Goal: Communication & Community: Share content

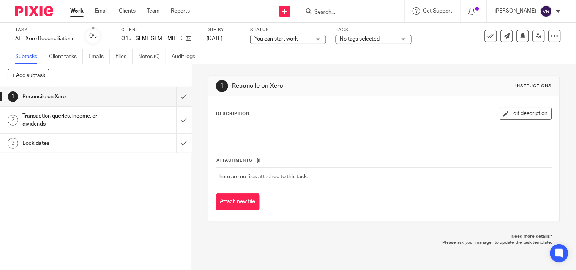
click at [321, 40] on div "You can start work You can start work" at bounding box center [288, 39] width 76 height 9
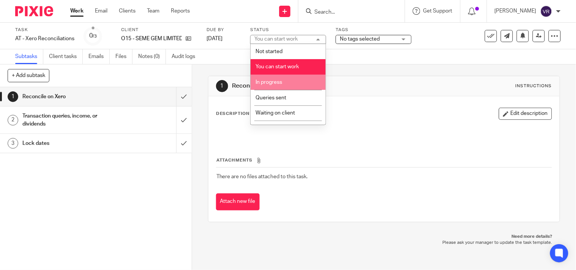
click at [305, 81] on li "In progress" at bounding box center [288, 83] width 75 height 16
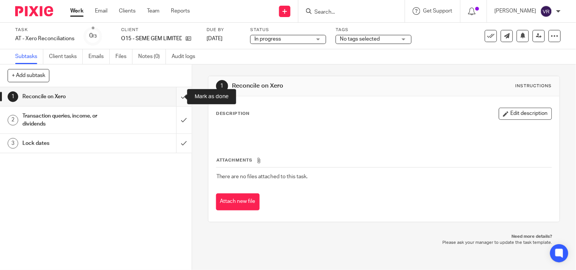
click at [180, 99] on input "submit" at bounding box center [96, 96] width 192 height 19
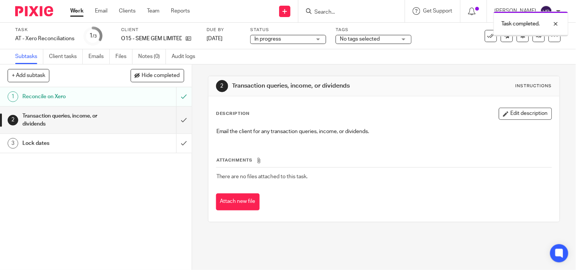
click at [176, 119] on input "submit" at bounding box center [96, 120] width 192 height 27
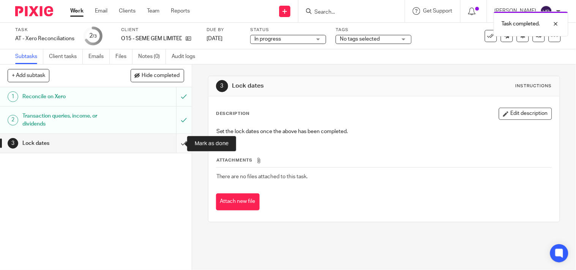
click at [177, 141] on input "submit" at bounding box center [96, 143] width 192 height 19
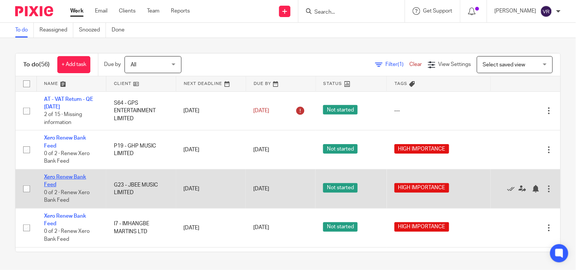
click at [63, 177] on link "Xero Renew Bank Feed" at bounding box center [65, 181] width 42 height 13
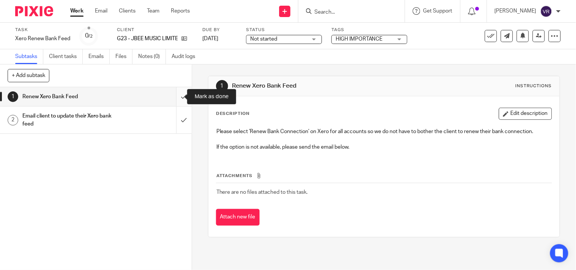
click at [173, 95] on input "submit" at bounding box center [96, 96] width 192 height 19
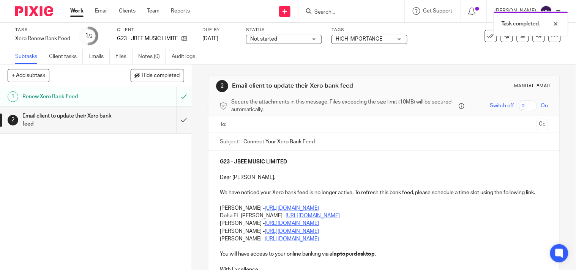
click at [318, 40] on div "Not started Not started" at bounding box center [284, 39] width 76 height 9
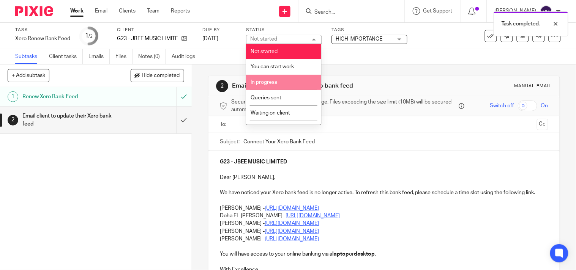
click at [284, 81] on li "In progress" at bounding box center [283, 83] width 75 height 16
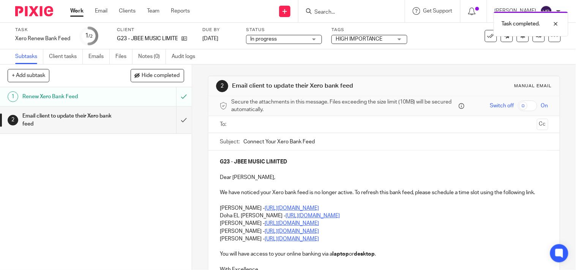
click at [302, 59] on div "Subtasks Client tasks Emails Files Notes (0) Audit logs" at bounding box center [288, 56] width 576 height 15
drag, startPoint x: 241, startPoint y: 141, endPoint x: 331, endPoint y: 141, distance: 89.3
click at [331, 141] on input "Connect Your Xero Bank Feed" at bounding box center [396, 141] width 305 height 17
paste input "- American Express business credit card"
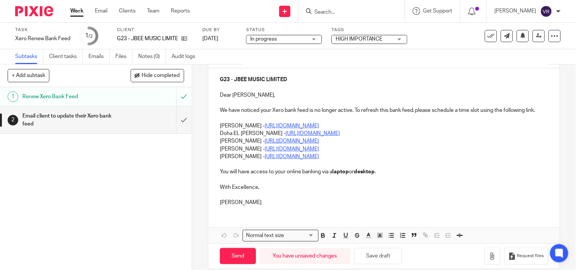
scroll to position [84, 0]
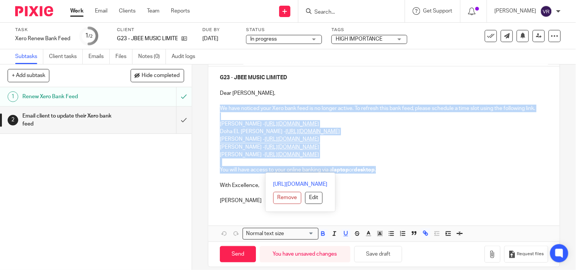
drag, startPoint x: 215, startPoint y: 105, endPoint x: 390, endPoint y: 173, distance: 187.7
click at [390, 173] on div "G23 - JBEE MUSIC LIMITED Dear [PERSON_NAME], We have noticed your Xero bank fee…" at bounding box center [384, 138] width 351 height 144
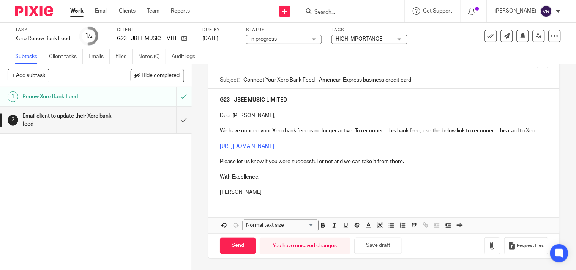
scroll to position [70, 0]
click at [381, 248] on button "Save draft" at bounding box center [378, 246] width 48 height 16
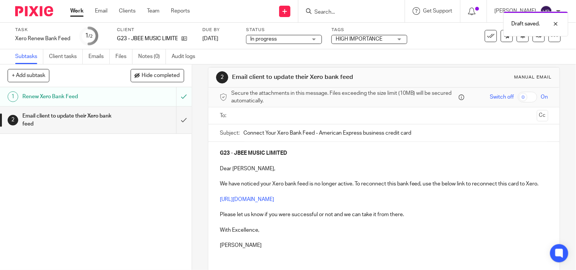
scroll to position [0, 0]
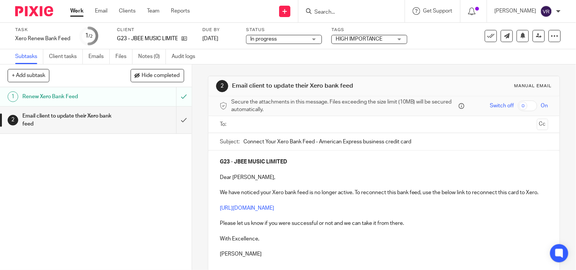
click at [261, 124] on input "text" at bounding box center [384, 124] width 300 height 9
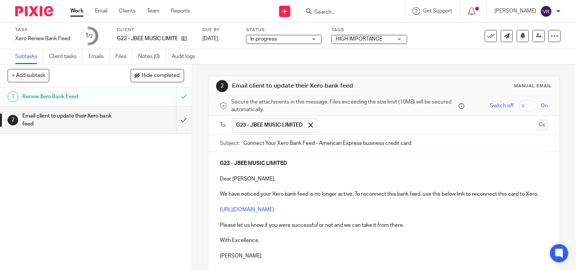
click at [537, 128] on button "Cc" at bounding box center [542, 125] width 11 height 11
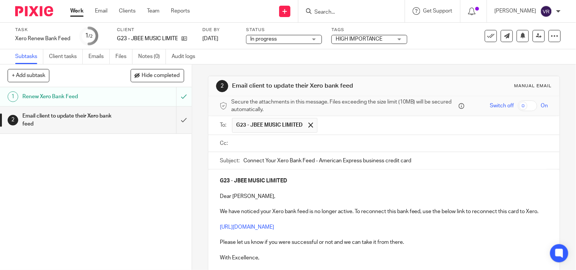
click at [297, 143] on input "text" at bounding box center [390, 143] width 312 height 9
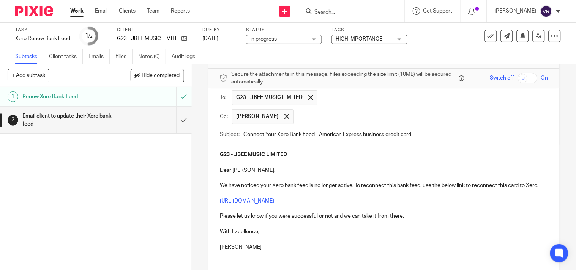
scroll to position [42, 0]
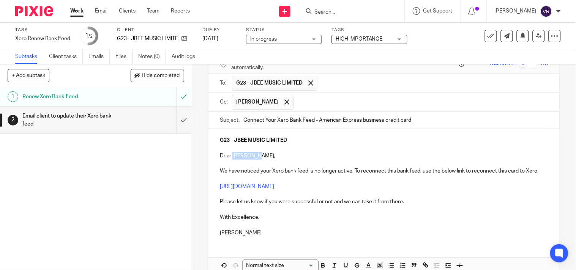
drag, startPoint x: 230, startPoint y: 157, endPoint x: 252, endPoint y: 157, distance: 22.0
click at [252, 157] on p "Dear Celestina," at bounding box center [384, 156] width 329 height 8
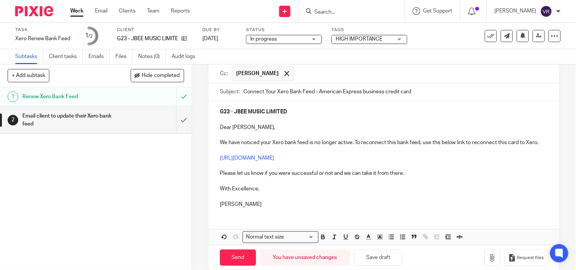
scroll to position [84, 0]
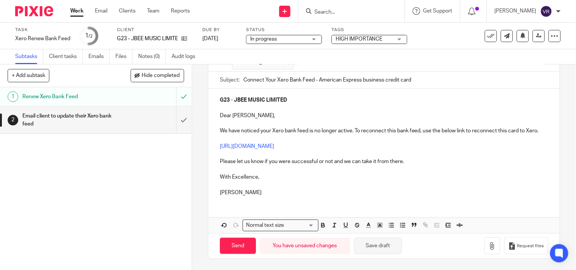
click at [376, 253] on button "Save draft" at bounding box center [378, 246] width 48 height 16
click at [416, 77] on input "Connect Your Xero Bank Feed - American Express business credit card" at bounding box center [396, 80] width 305 height 17
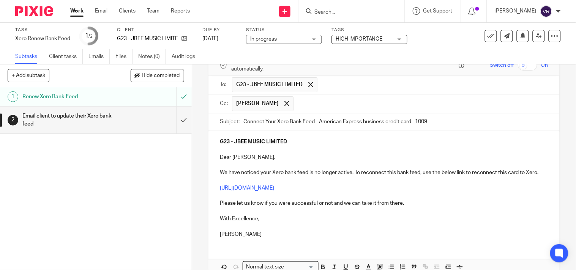
scroll to position [91, 0]
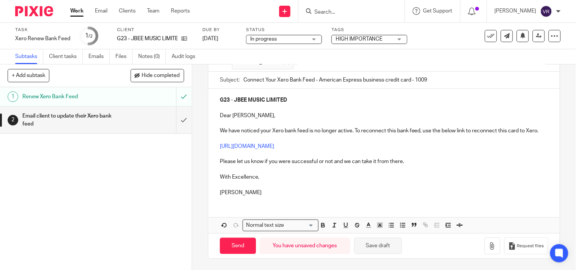
type input "Connect Your Xero Bank Feed - American Express business credit card - 1009"
click at [375, 251] on button "Save draft" at bounding box center [378, 246] width 48 height 16
click at [198, 173] on div "2 Email client to update their Xero bank feed Manual email Secure the attachmen…" at bounding box center [384, 168] width 384 height 206
click at [386, 250] on button "Save draft" at bounding box center [378, 246] width 48 height 16
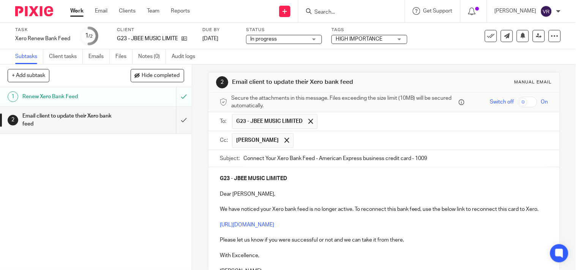
scroll to position [0, 0]
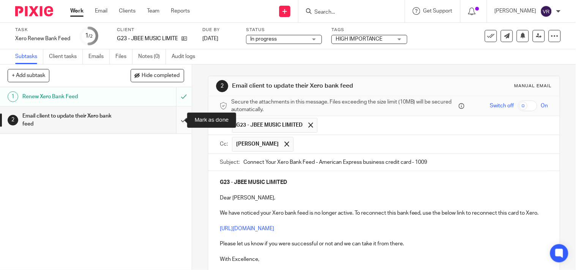
click at [181, 125] on input "submit" at bounding box center [96, 120] width 192 height 27
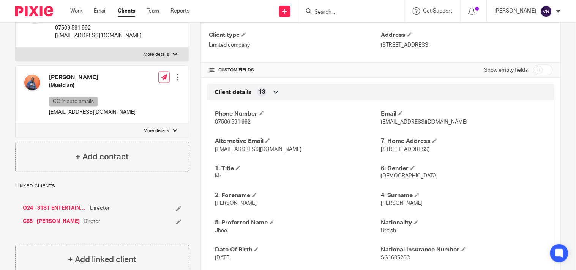
scroll to position [211, 0]
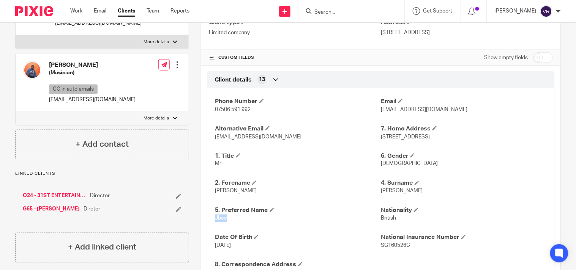
drag, startPoint x: 210, startPoint y: 221, endPoint x: 226, endPoint y: 220, distance: 15.6
click at [226, 220] on div "Phone Number 07506 591 992 Email jbeemusic1@gmail.com Alternative Email celesti…" at bounding box center [381, 184] width 348 height 205
copy span "Jbee"
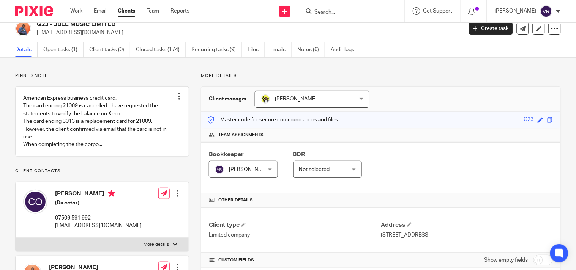
scroll to position [0, 0]
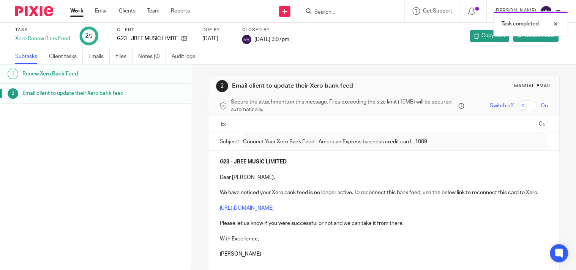
click at [119, 97] on h1 "Email client to update their Xero bank feed" at bounding box center [76, 93] width 108 height 11
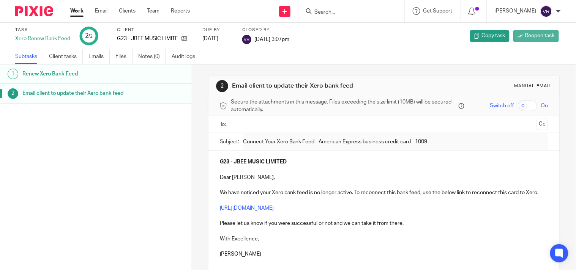
click at [525, 34] on span "Reopen task" at bounding box center [540, 36] width 30 height 8
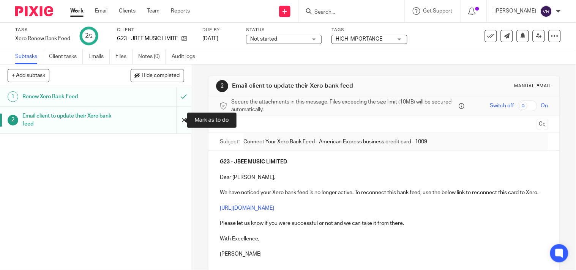
click at [177, 122] on input "submit" at bounding box center [96, 120] width 192 height 27
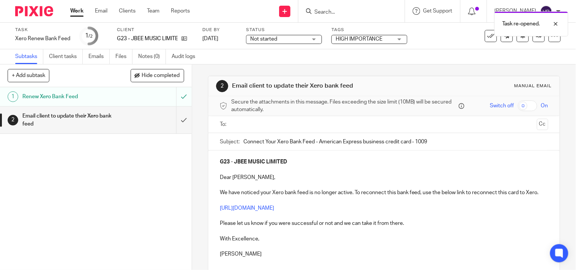
click at [249, 122] on input "text" at bounding box center [384, 124] width 300 height 9
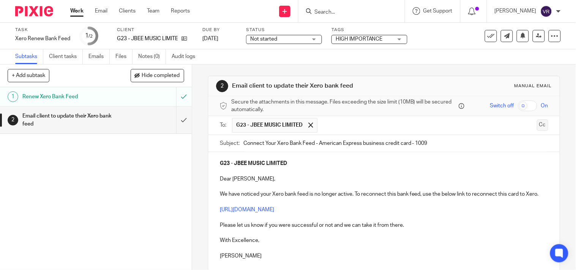
click at [537, 127] on button "Cc" at bounding box center [542, 125] width 11 height 11
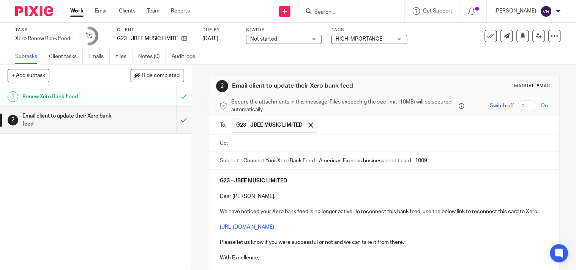
click at [262, 143] on input "text" at bounding box center [390, 143] width 312 height 9
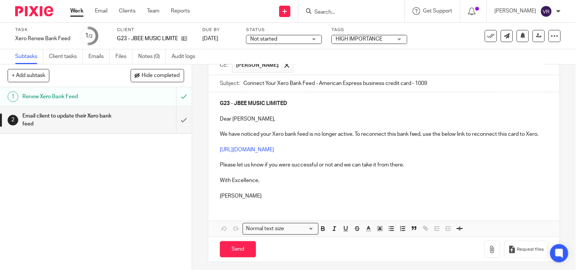
scroll to position [91, 0]
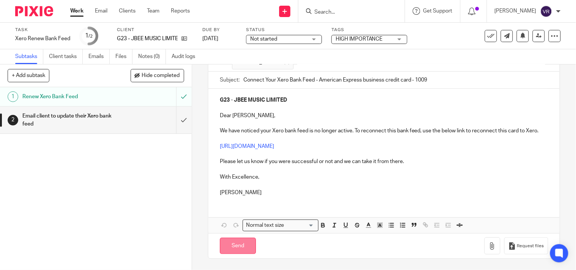
click at [248, 247] on input "Send" at bounding box center [238, 246] width 36 height 16
type input "Sent"
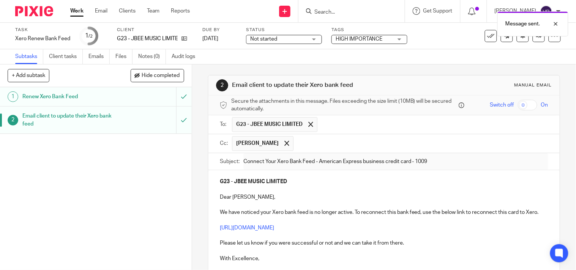
scroll to position [0, 0]
click at [100, 57] on link "Emails" at bounding box center [99, 56] width 21 height 15
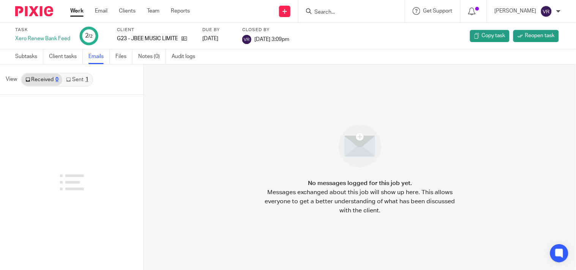
click at [75, 81] on link "Sent 1" at bounding box center [77, 80] width 30 height 12
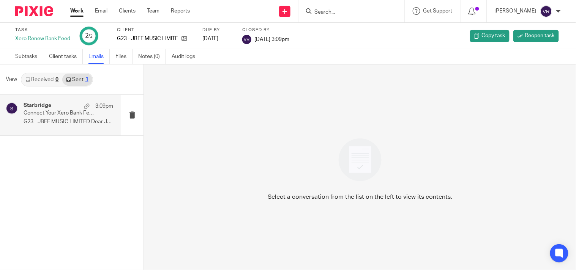
click at [66, 118] on div "Starbridge 3:09pm Connect Your Xero Bank Feed - American Express business credi…" at bounding box center [69, 115] width 90 height 25
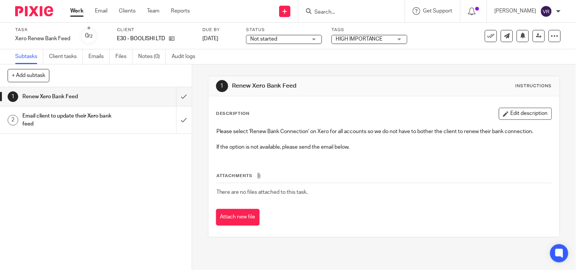
click at [313, 41] on div "Not started Not started" at bounding box center [284, 39] width 76 height 9
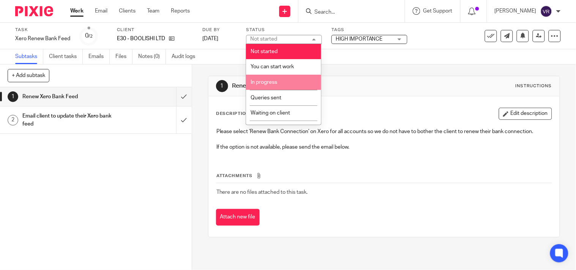
click at [276, 81] on span "In progress" at bounding box center [264, 82] width 27 height 5
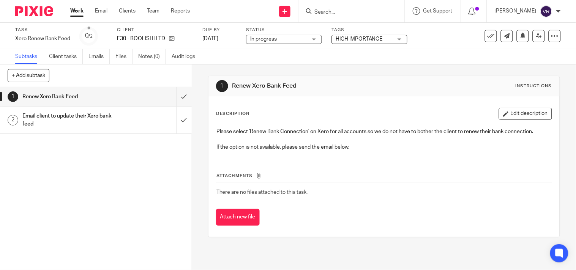
click at [281, 59] on div "Subtasks Client tasks Emails Files Notes (0) Audit logs" at bounding box center [288, 56] width 576 height 15
click at [182, 99] on input "submit" at bounding box center [96, 96] width 192 height 19
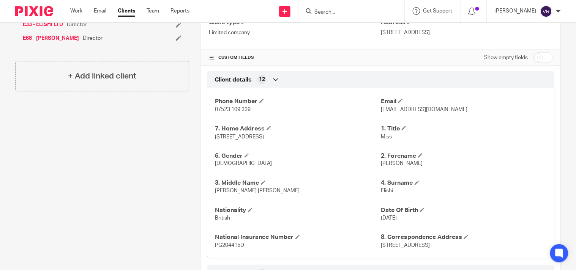
scroll to position [253, 0]
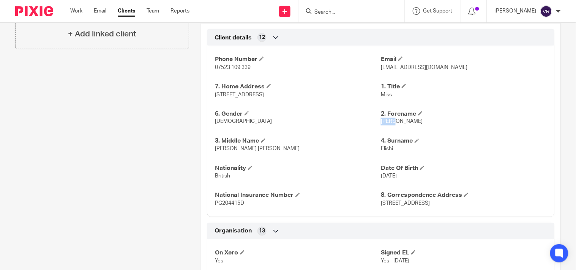
drag, startPoint x: 377, startPoint y: 124, endPoint x: 391, endPoint y: 123, distance: 13.3
click at [391, 123] on span "[PERSON_NAME]" at bounding box center [402, 121] width 42 height 5
copy span "[PERSON_NAME]"
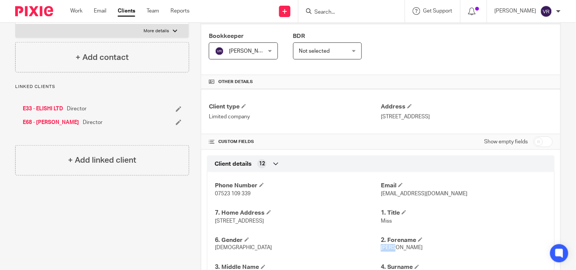
scroll to position [211, 0]
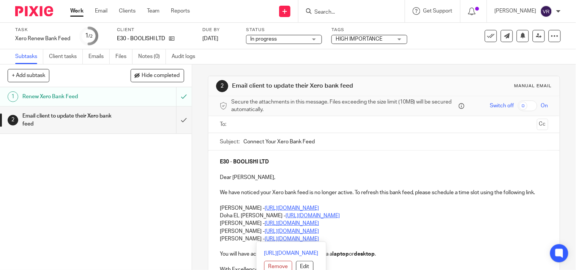
drag, startPoint x: 217, startPoint y: 217, endPoint x: 361, endPoint y: 242, distance: 146.0
click at [361, 242] on div "E30 - BOOLISHI LTD Dear [PERSON_NAME], We have noticed your Xero bank feed is n…" at bounding box center [384, 223] width 351 height 144
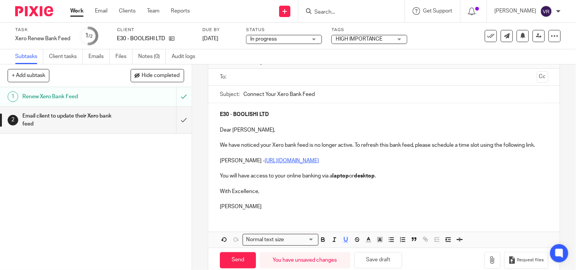
scroll to position [62, 0]
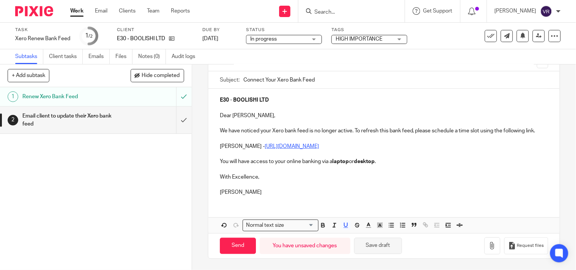
click at [375, 241] on button "Save draft" at bounding box center [378, 246] width 48 height 16
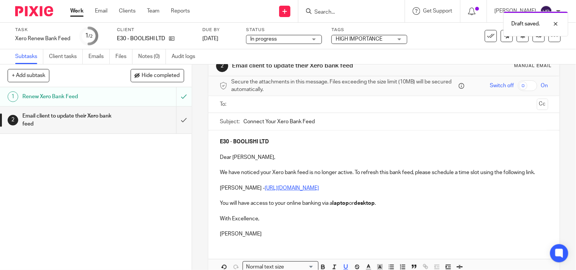
click at [279, 106] on input "text" at bounding box center [384, 104] width 300 height 9
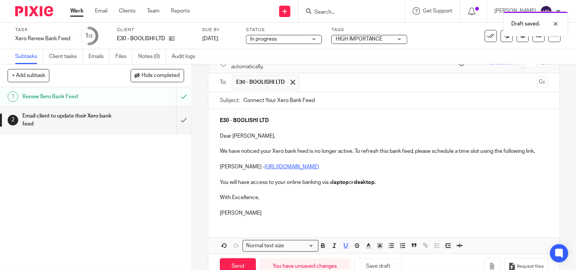
scroll to position [64, 0]
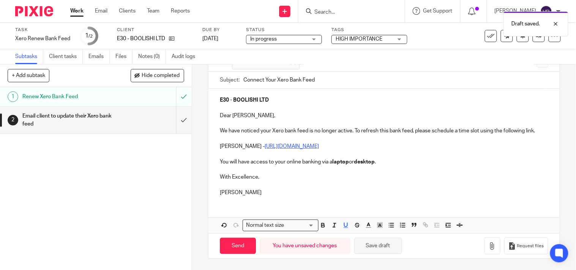
click at [388, 246] on button "Save draft" at bounding box center [378, 246] width 48 height 16
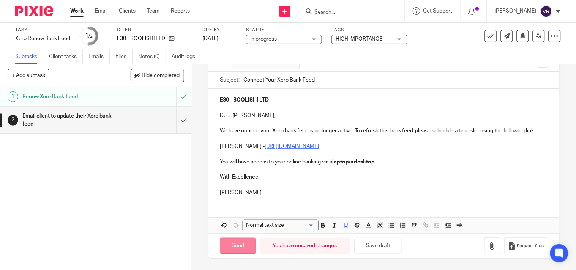
click at [247, 244] on input "Send" at bounding box center [238, 246] width 36 height 16
type input "Sent"
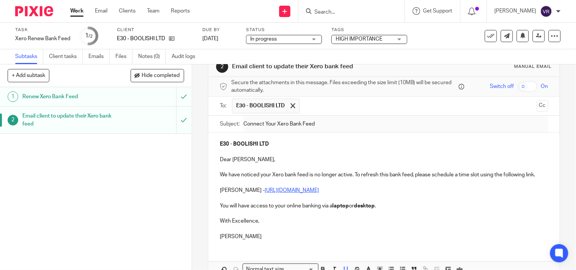
scroll to position [0, 0]
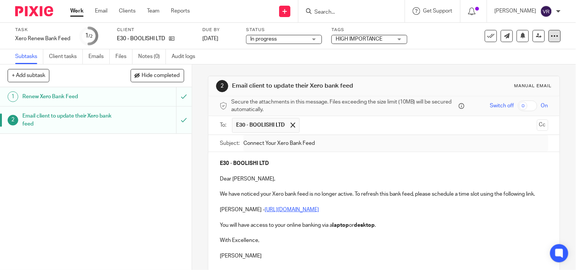
click at [551, 39] on icon at bounding box center [555, 36] width 8 height 8
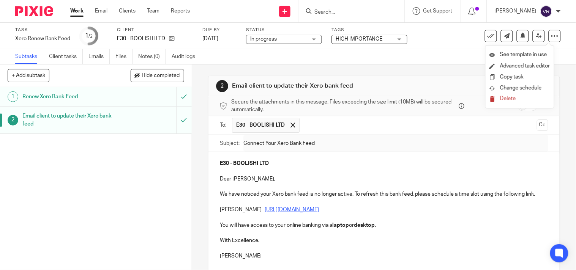
click at [567, 45] on div "Task Xero Renew Bank Feed Save Xero Renew Bank Feed 1 /2 Client E30 - BOOLISHI …" at bounding box center [288, 36] width 576 height 27
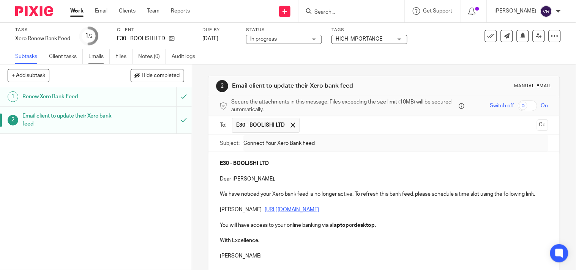
click at [103, 60] on link "Emails" at bounding box center [99, 56] width 21 height 15
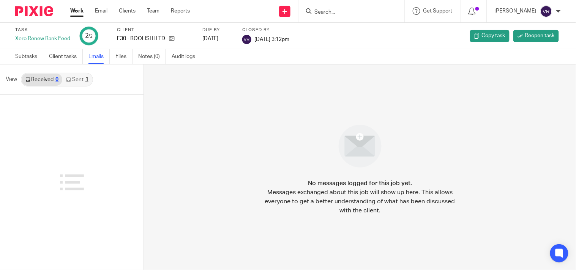
click at [82, 82] on link "Sent 1" at bounding box center [77, 80] width 30 height 12
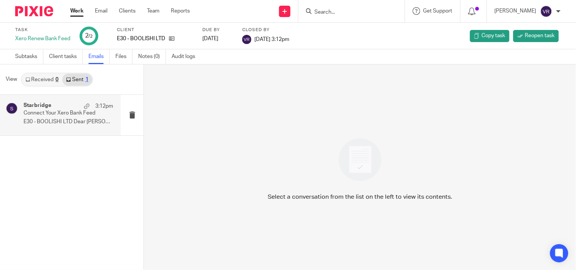
click at [71, 115] on p "Connect Your Xero Bank Feed" at bounding box center [60, 113] width 72 height 6
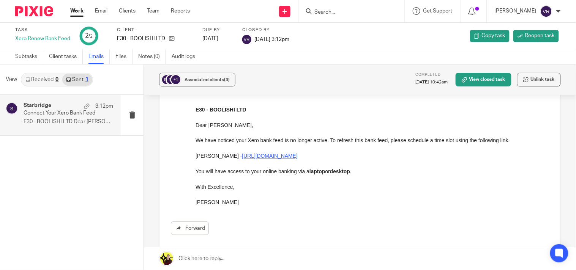
scroll to position [42, 0]
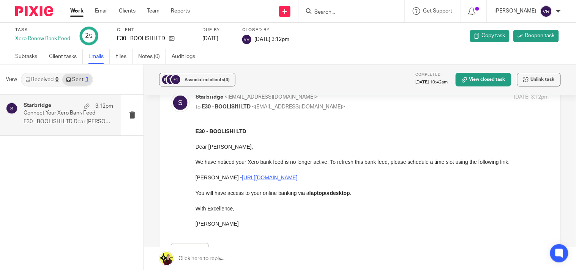
click at [395, 200] on p at bounding box center [372, 201] width 354 height 8
click at [525, 38] on span "Reopen task" at bounding box center [540, 36] width 30 height 8
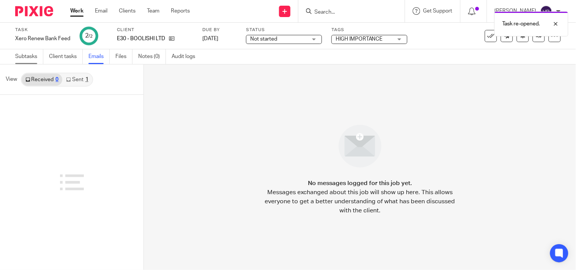
click at [30, 60] on link "Subtasks" at bounding box center [29, 56] width 28 height 15
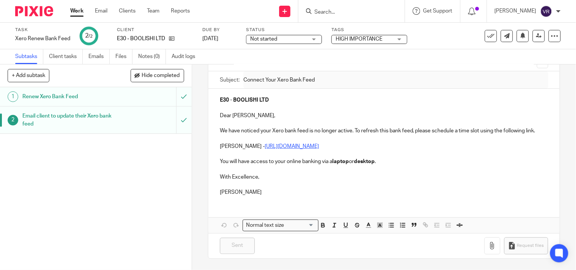
scroll to position [20, 0]
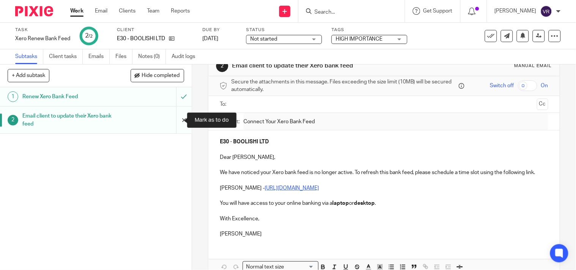
click at [176, 124] on input "submit" at bounding box center [96, 120] width 192 height 27
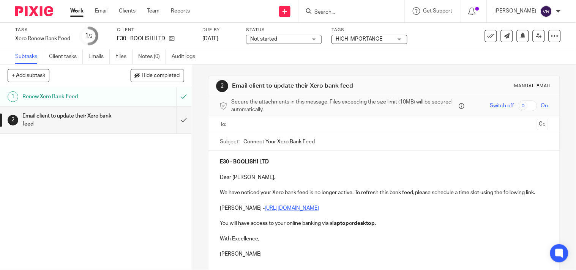
drag, startPoint x: 242, startPoint y: 140, endPoint x: 348, endPoint y: 143, distance: 105.7
click at [348, 143] on input "Connect Your Xero Bank Feed" at bounding box center [396, 141] width 305 height 17
paste input "- American Express business credit card"
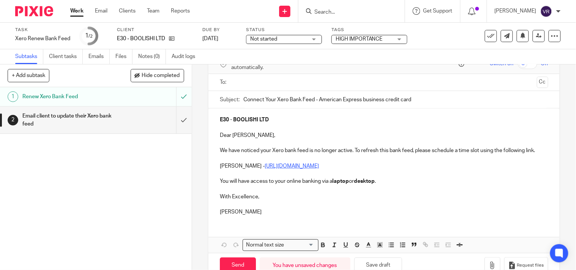
type input "Connect Your Xero Bank Feed - American Express business credit card"
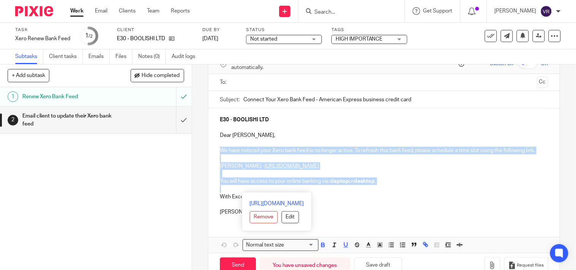
drag, startPoint x: 218, startPoint y: 148, endPoint x: 381, endPoint y: 190, distance: 167.6
click at [381, 190] on div "E30 - BOOLISHI LTD Dear Samie, We have noticed your Xero bank feed is no longer…" at bounding box center [384, 165] width 351 height 113
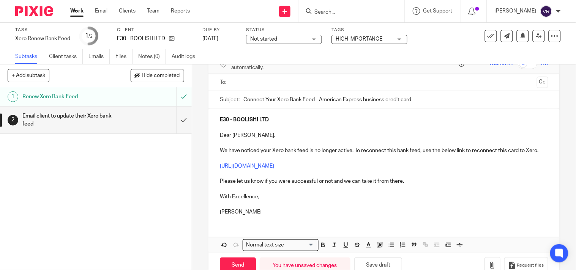
scroll to position [70, 0]
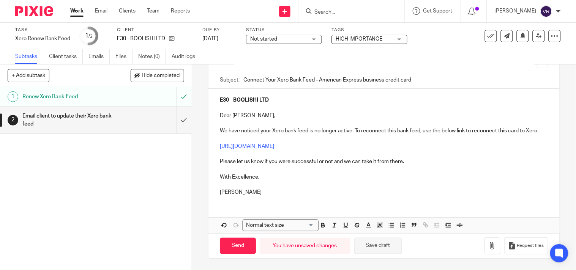
click at [375, 245] on button "Save draft" at bounding box center [378, 246] width 48 height 16
click at [382, 245] on button "Save draft" at bounding box center [378, 246] width 48 height 16
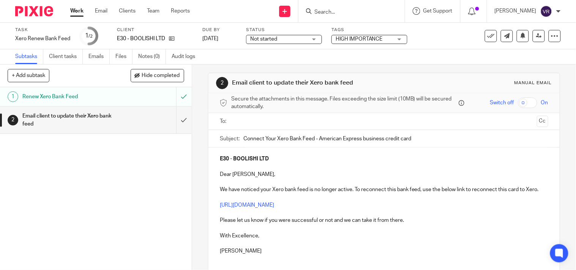
scroll to position [0, 0]
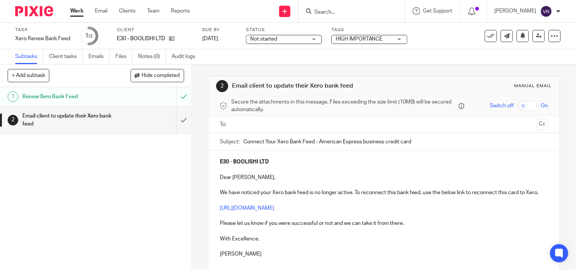
click at [299, 125] on input "text" at bounding box center [384, 124] width 300 height 9
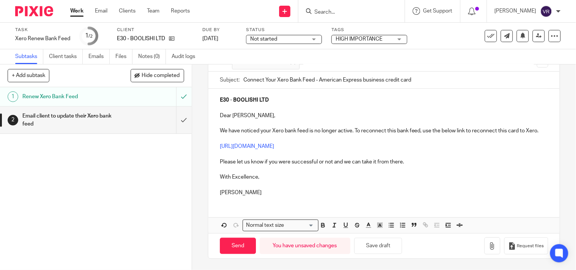
scroll to position [71, 0]
click at [378, 248] on button "Save draft" at bounding box center [378, 246] width 48 height 16
click at [368, 249] on button "Save draft" at bounding box center [378, 246] width 48 height 16
click at [242, 243] on input "Send" at bounding box center [238, 246] width 36 height 16
type input "Sent"
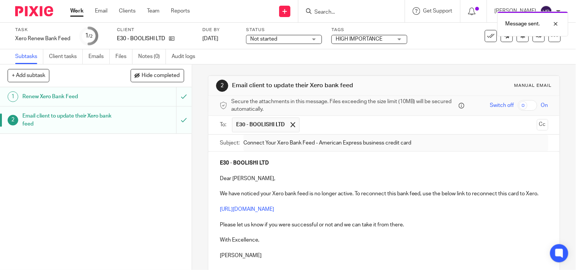
scroll to position [0, 0]
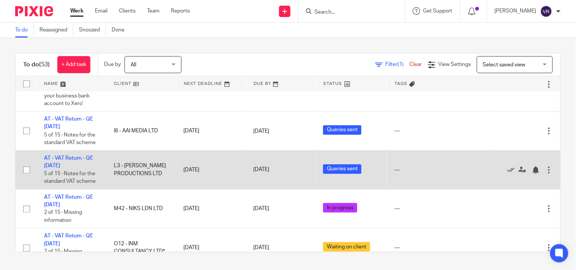
scroll to position [422, 0]
